Goal: Check status: Check status

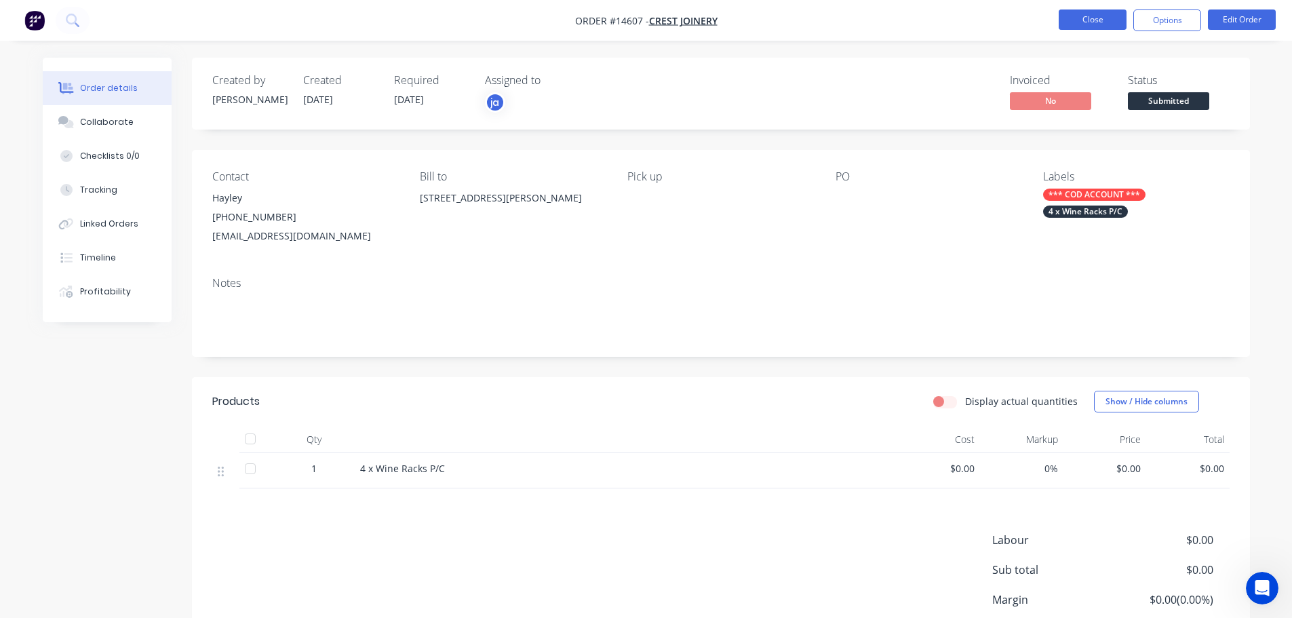
drag, startPoint x: 0, startPoint y: 0, endPoint x: 1083, endPoint y: 16, distance: 1083.0
click at [1083, 16] on button "Close" at bounding box center [1092, 19] width 68 height 20
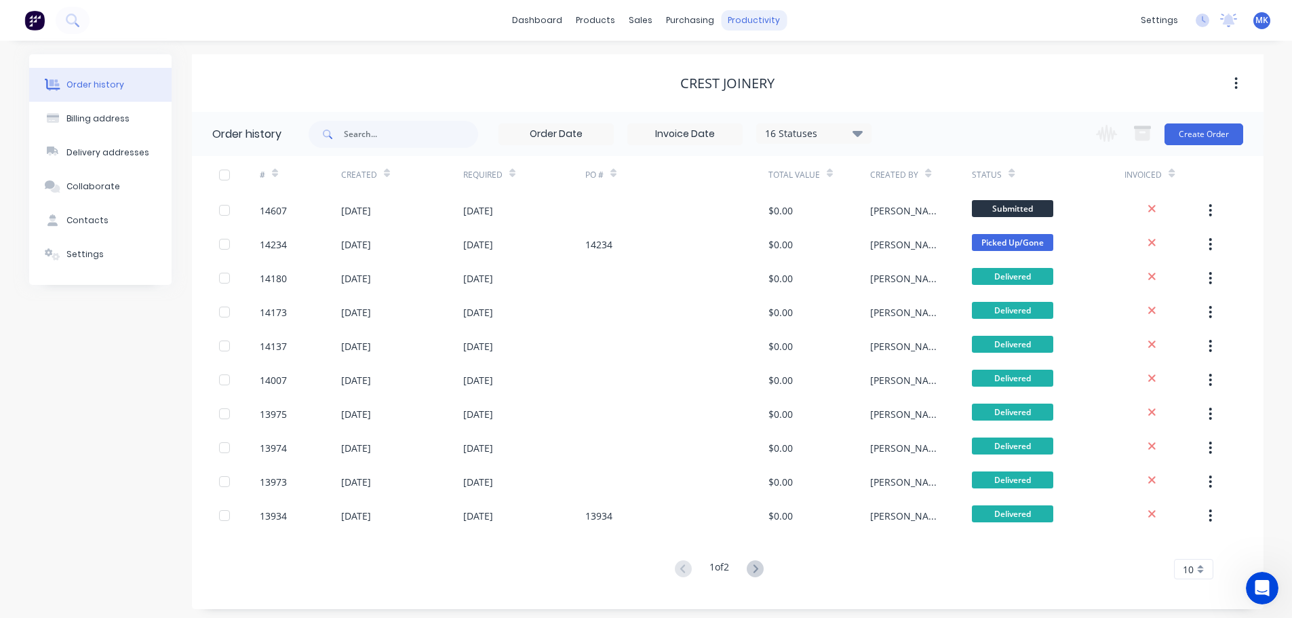
click at [785, 25] on div "dashboard products sales purchasing productivity dashboard products Product Cat…" at bounding box center [646, 20] width 1292 height 41
click at [761, 22] on div "productivity" at bounding box center [754, 20] width 66 height 20
drag, startPoint x: 770, startPoint y: 65, endPoint x: 850, endPoint y: 95, distance: 84.8
click at [770, 65] on div "Workflow" at bounding box center [777, 65] width 41 height 12
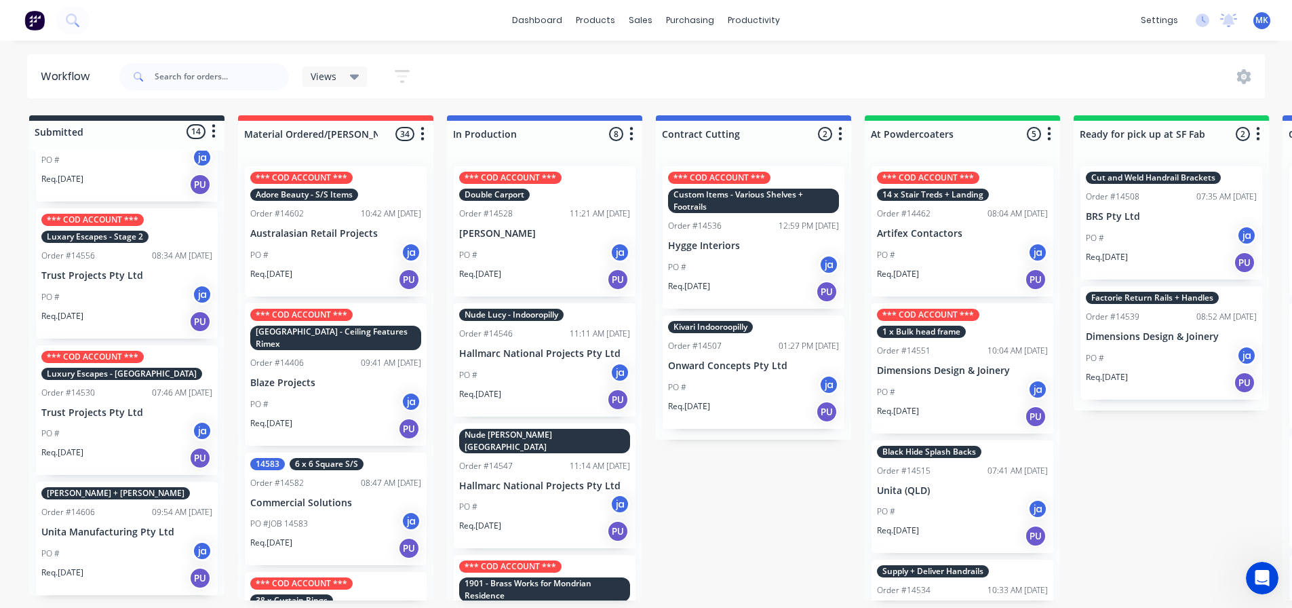
scroll to position [3, 0]
drag, startPoint x: 88, startPoint y: 550, endPoint x: 69, endPoint y: 556, distance: 19.9
click at [69, 556] on div "2 Stick Gelato Robina Order #14599 08:00 AM [DATE] 360 Interiors Pty Ltd PO # j…" at bounding box center [126, 373] width 195 height 445
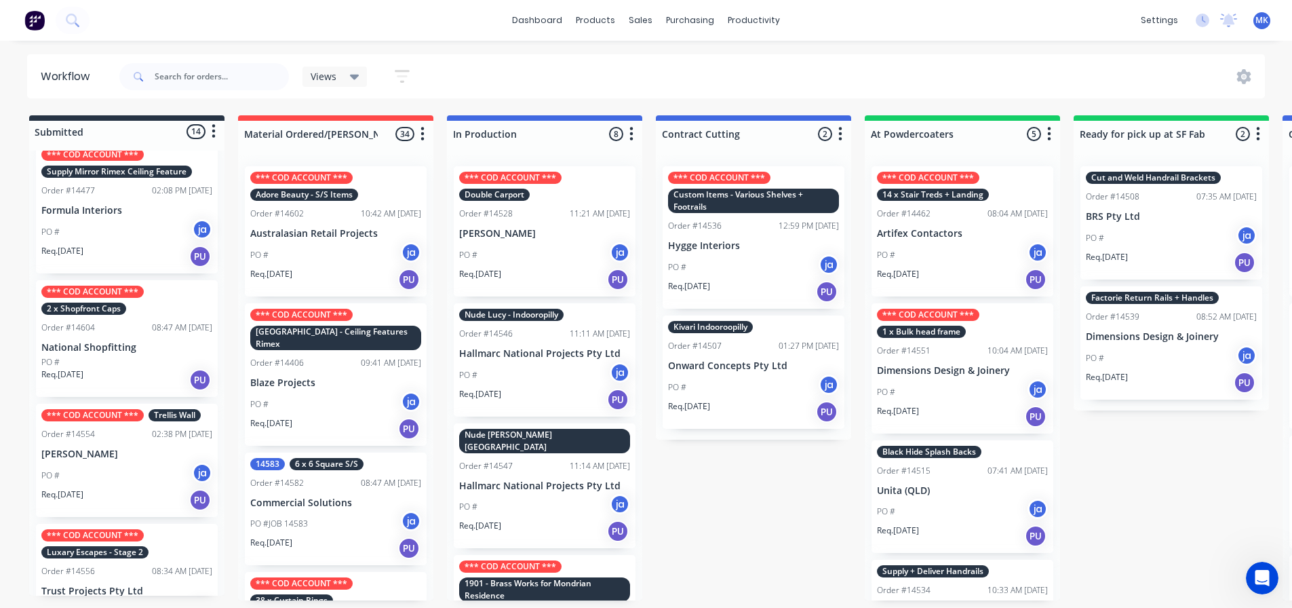
scroll to position [1055, 0]
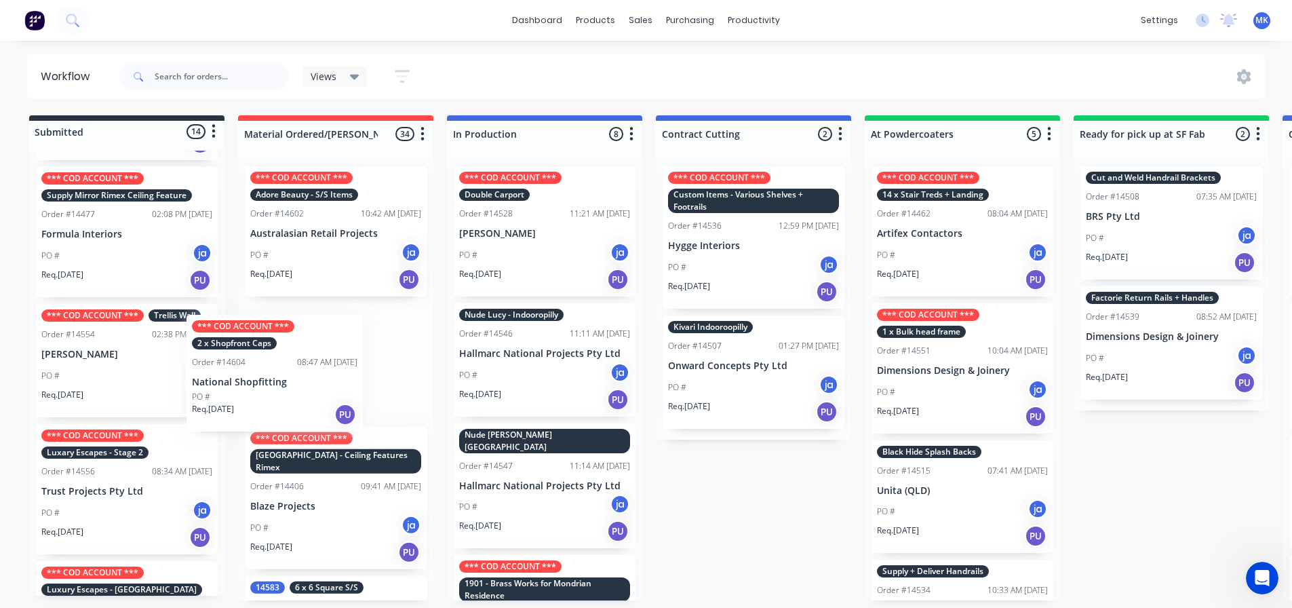
drag, startPoint x: 107, startPoint y: 375, endPoint x: 258, endPoint y: 393, distance: 152.3
click at [258, 393] on div "Submitted 14 Status colour #273444 hex #273444 Save Cancel Summaries Total orde…" at bounding box center [1120, 357] width 2261 height 485
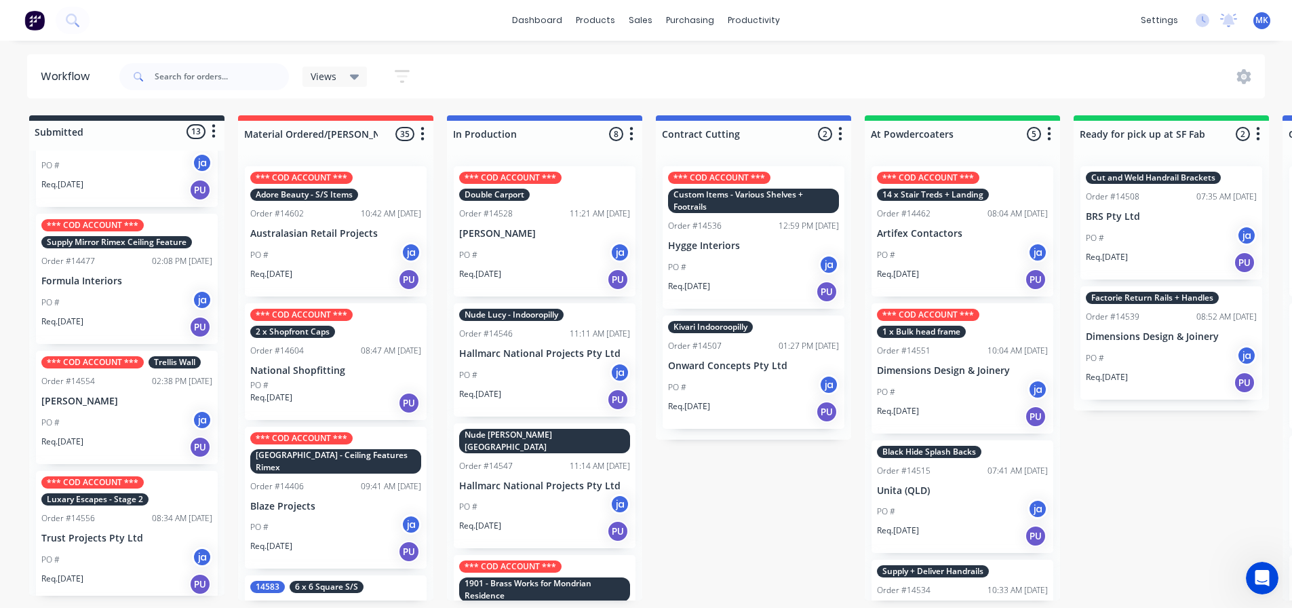
scroll to position [919, 0]
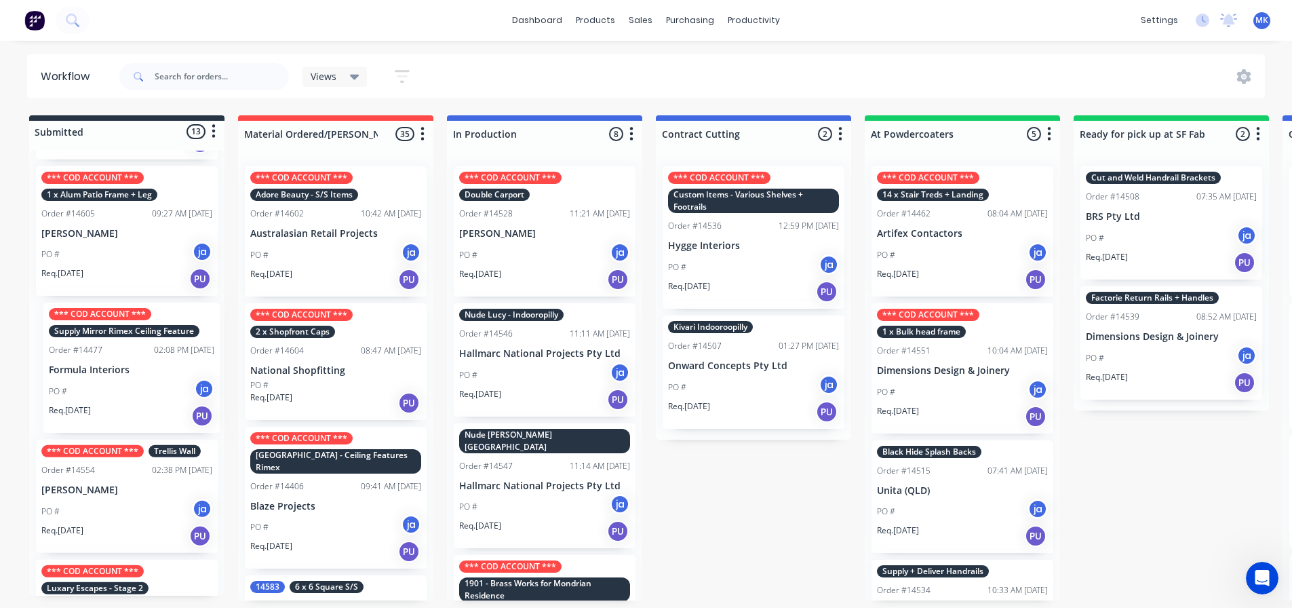
drag, startPoint x: 120, startPoint y: 406, endPoint x: 133, endPoint y: 410, distance: 13.5
click at [133, 410] on div "2 Stick Gelato Robina Order #14599 08:00 AM [DATE] 360 Interiors Pty Ltd PO # j…" at bounding box center [126, 373] width 195 height 445
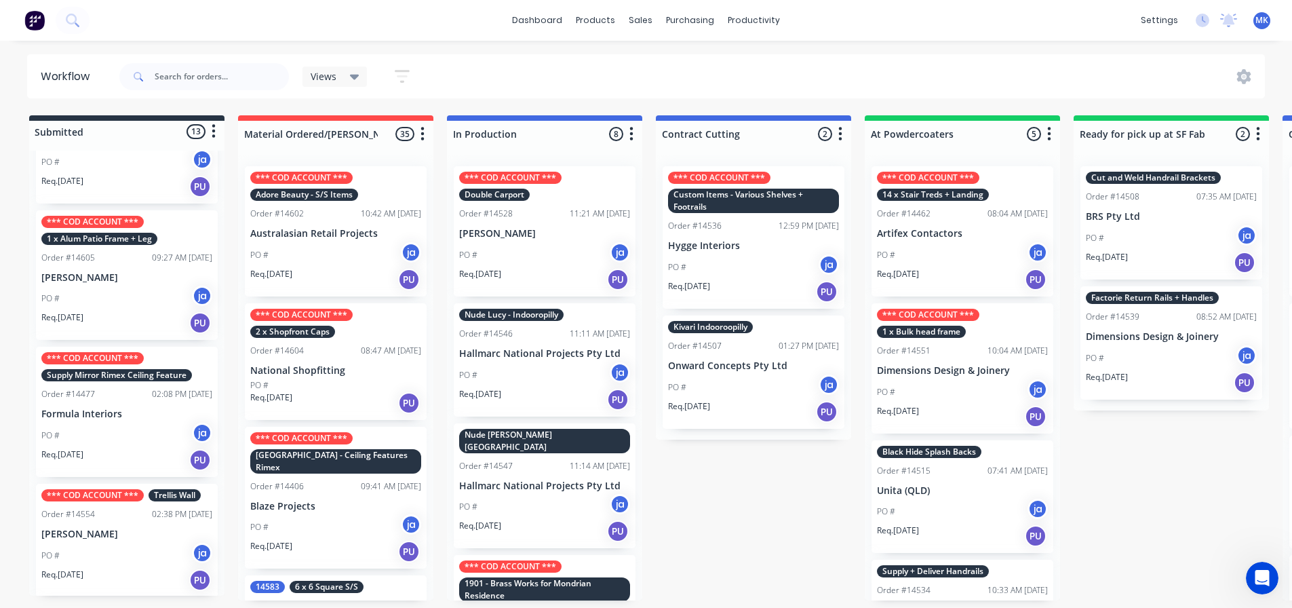
scroll to position [852, 0]
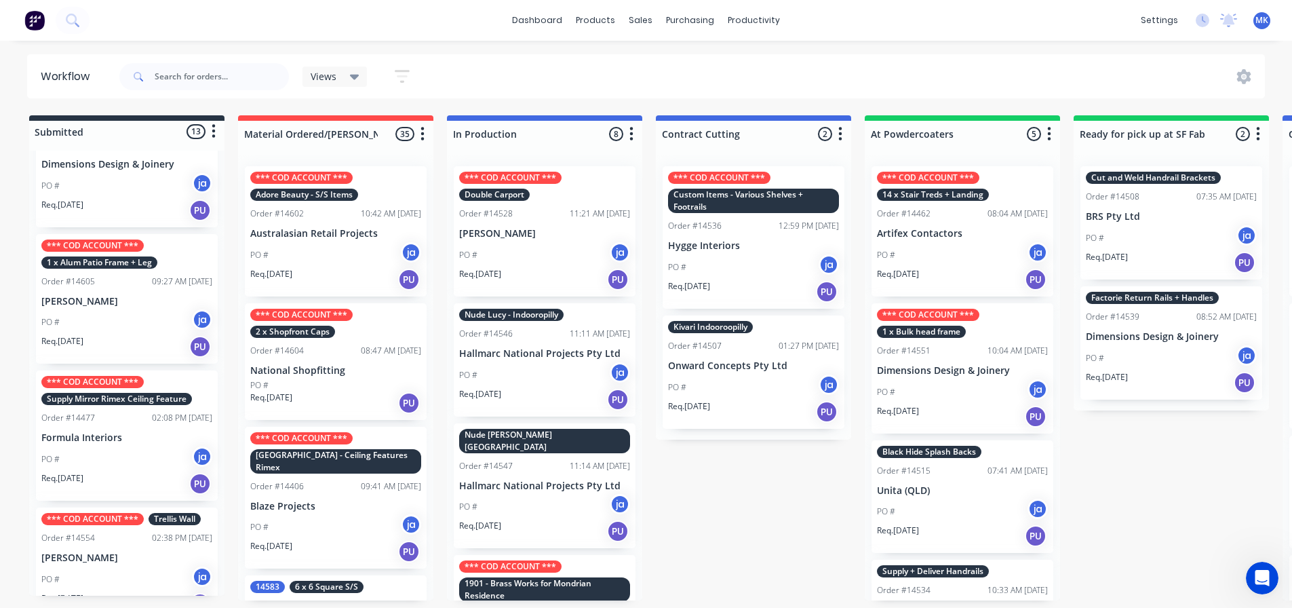
click at [119, 440] on p "Formula Interiors" at bounding box center [126, 438] width 171 height 12
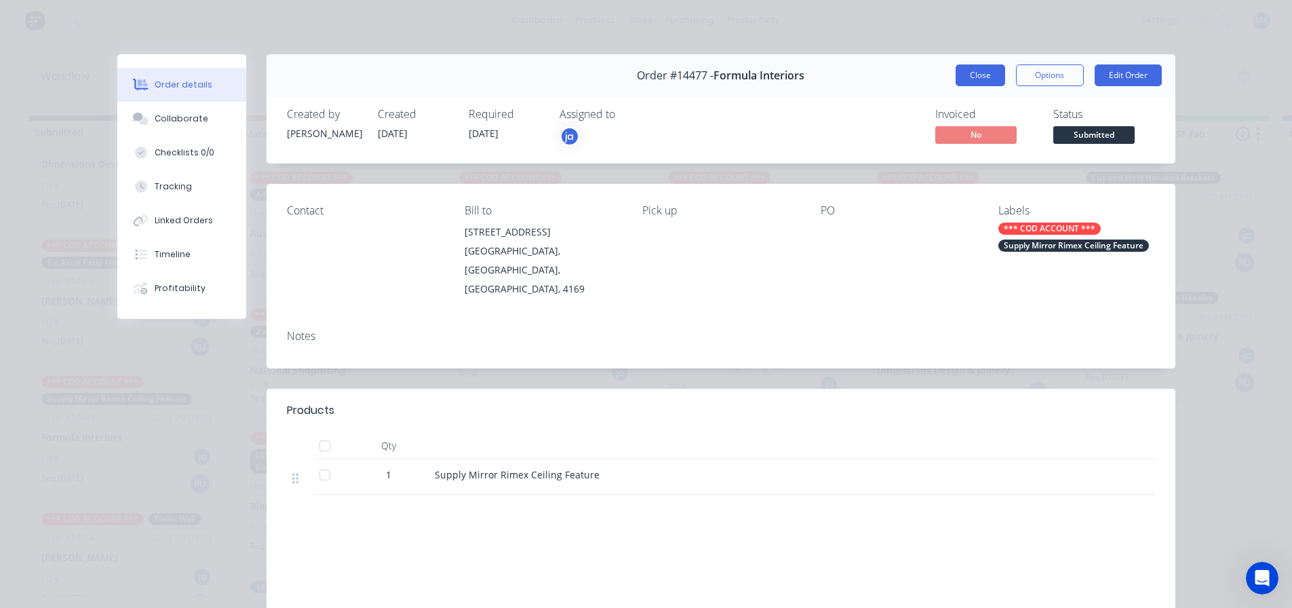
click at [977, 70] on button "Close" at bounding box center [979, 75] width 49 height 22
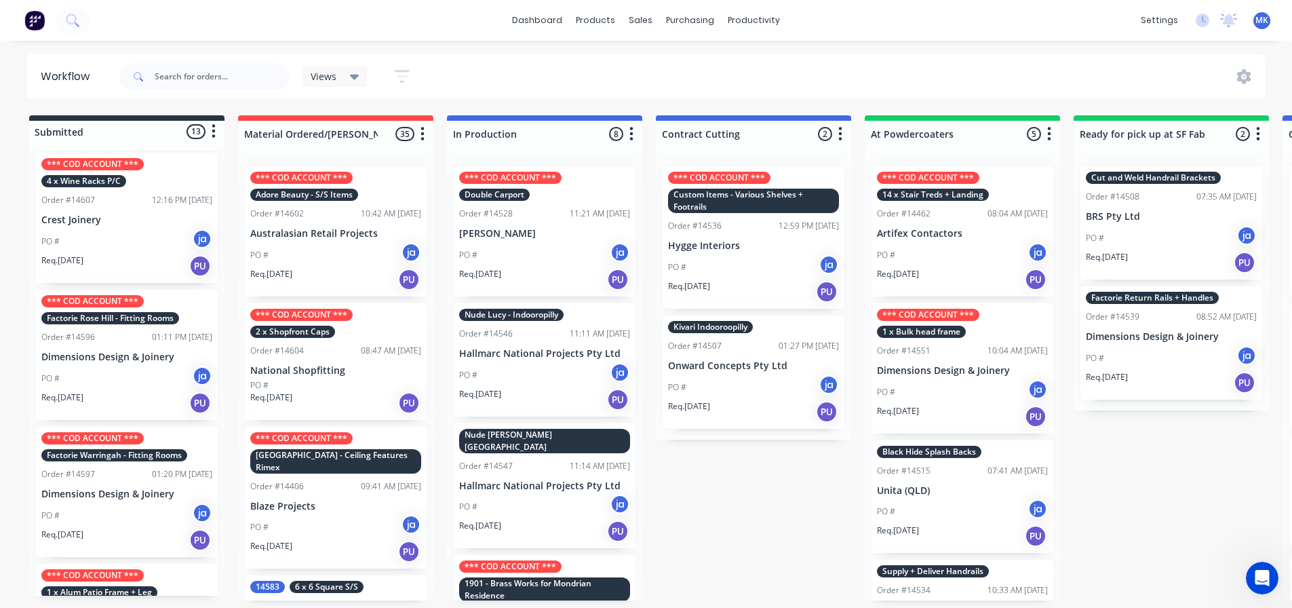
scroll to position [513, 0]
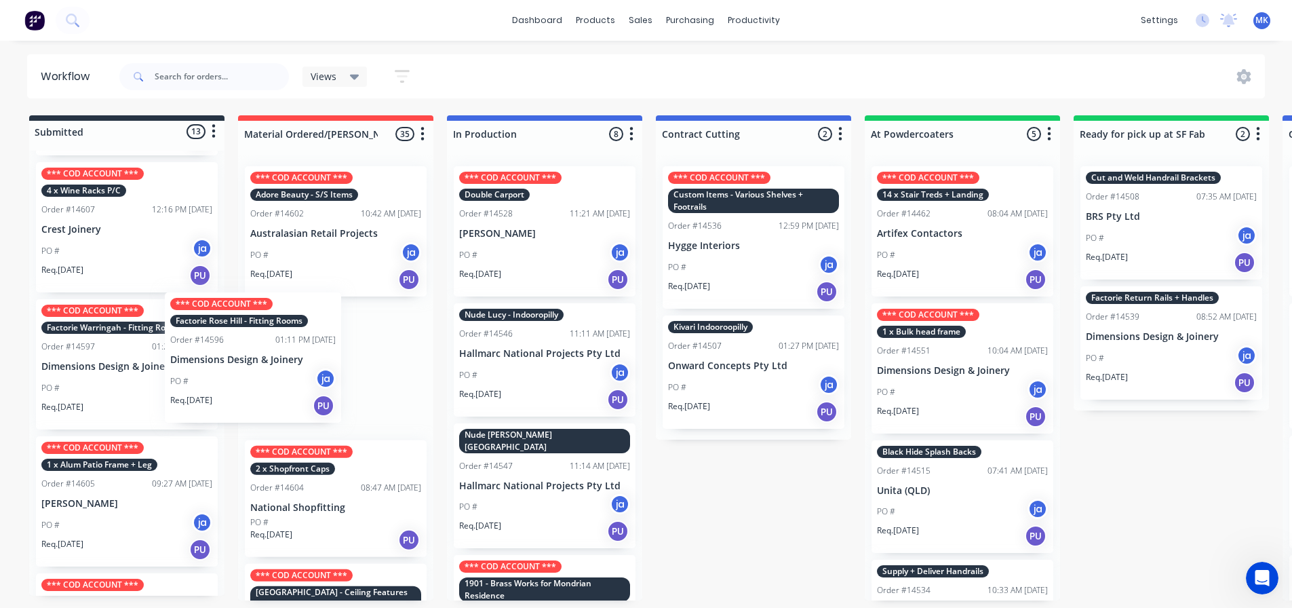
drag, startPoint x: 113, startPoint y: 397, endPoint x: 262, endPoint y: 390, distance: 150.0
click at [262, 390] on div "Submitted 13 Status colour #273444 hex #273444 Save Cancel Summaries Total orde…" at bounding box center [1120, 357] width 2261 height 485
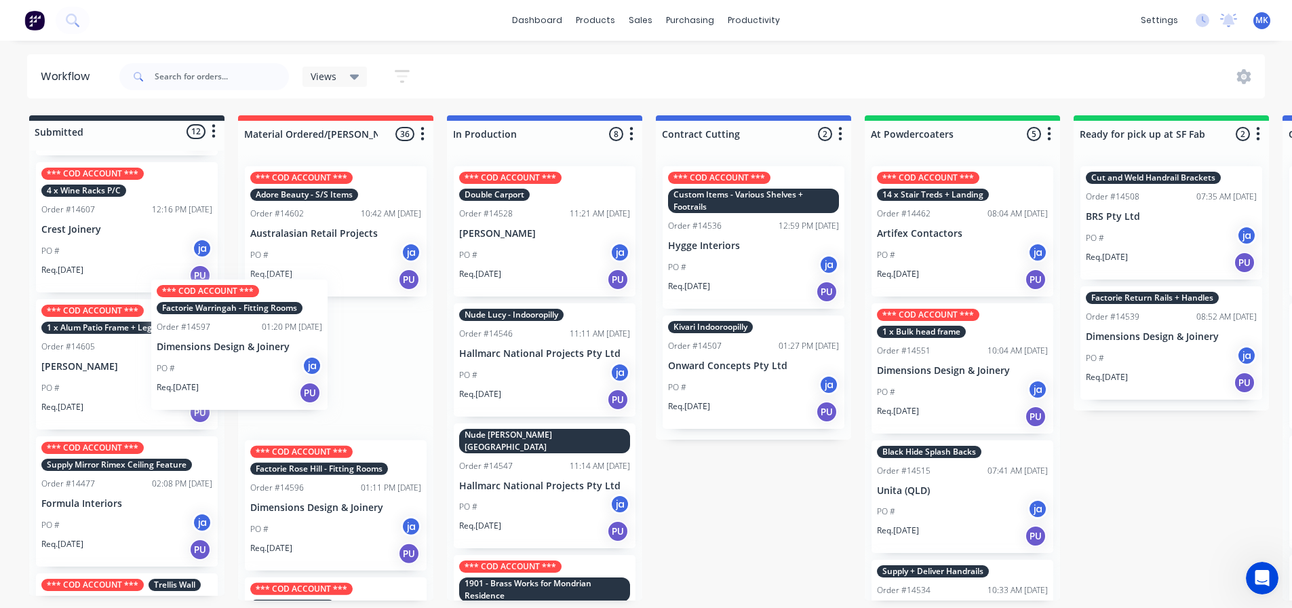
drag, startPoint x: 147, startPoint y: 388, endPoint x: 300, endPoint y: 369, distance: 153.7
click at [300, 369] on div "Submitted 12 Status colour #273444 hex #273444 Save Cancel Summaries Total orde…" at bounding box center [1120, 357] width 2261 height 485
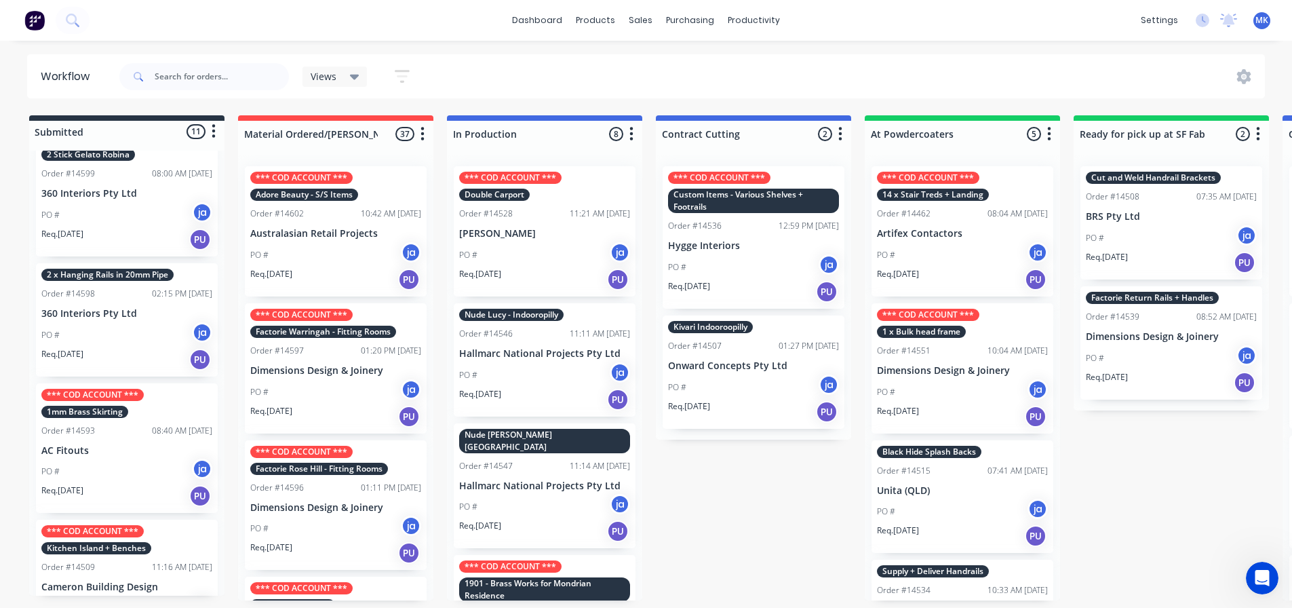
scroll to position [0, 0]
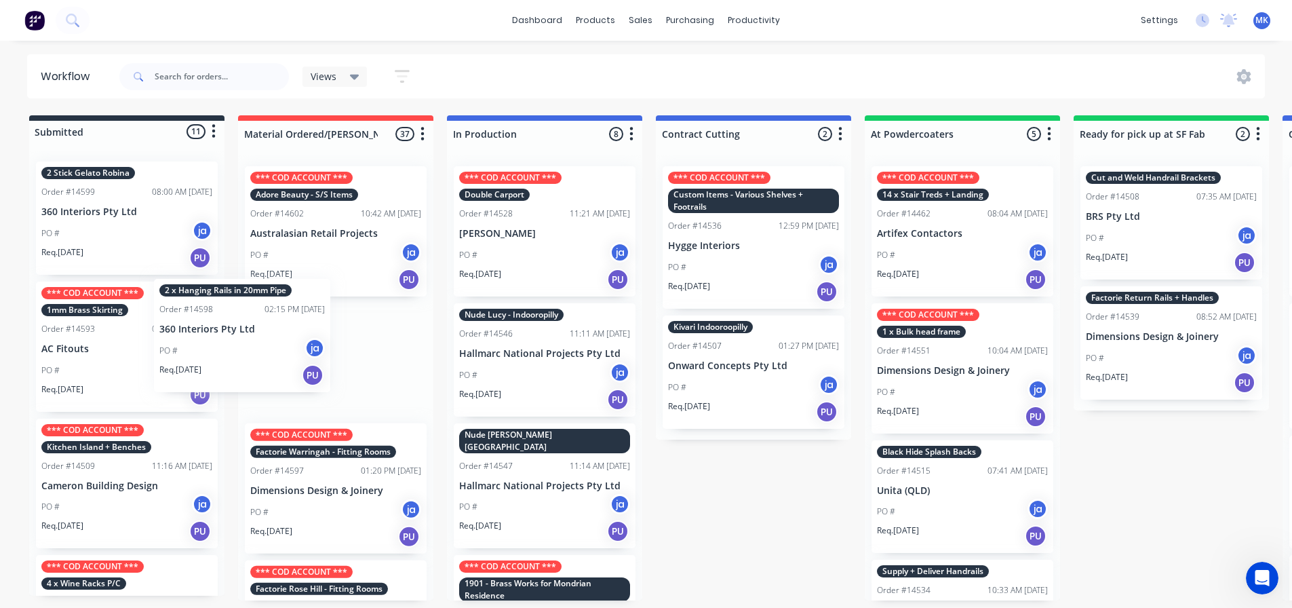
drag, startPoint x: 110, startPoint y: 386, endPoint x: 231, endPoint y: 386, distance: 121.4
click at [231, 386] on div "Submitted 11 Status colour #273444 hex #273444 Save Cancel Summaries Total orde…" at bounding box center [1120, 357] width 2261 height 485
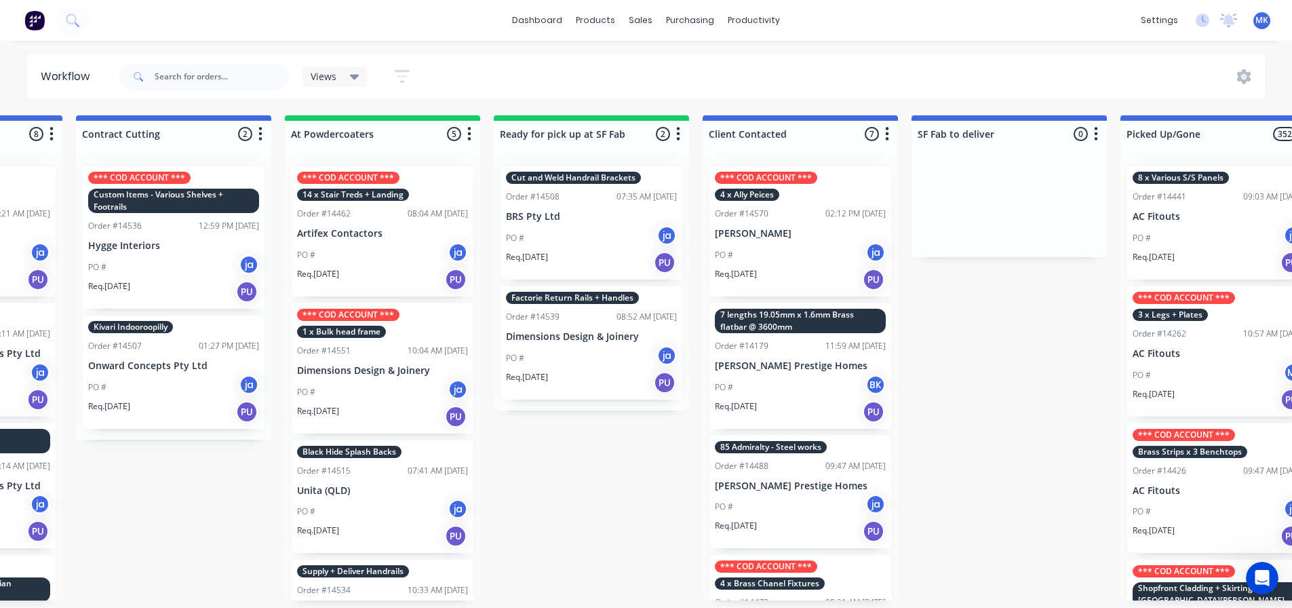
scroll to position [3, 462]
